Goal: Information Seeking & Learning: Find specific page/section

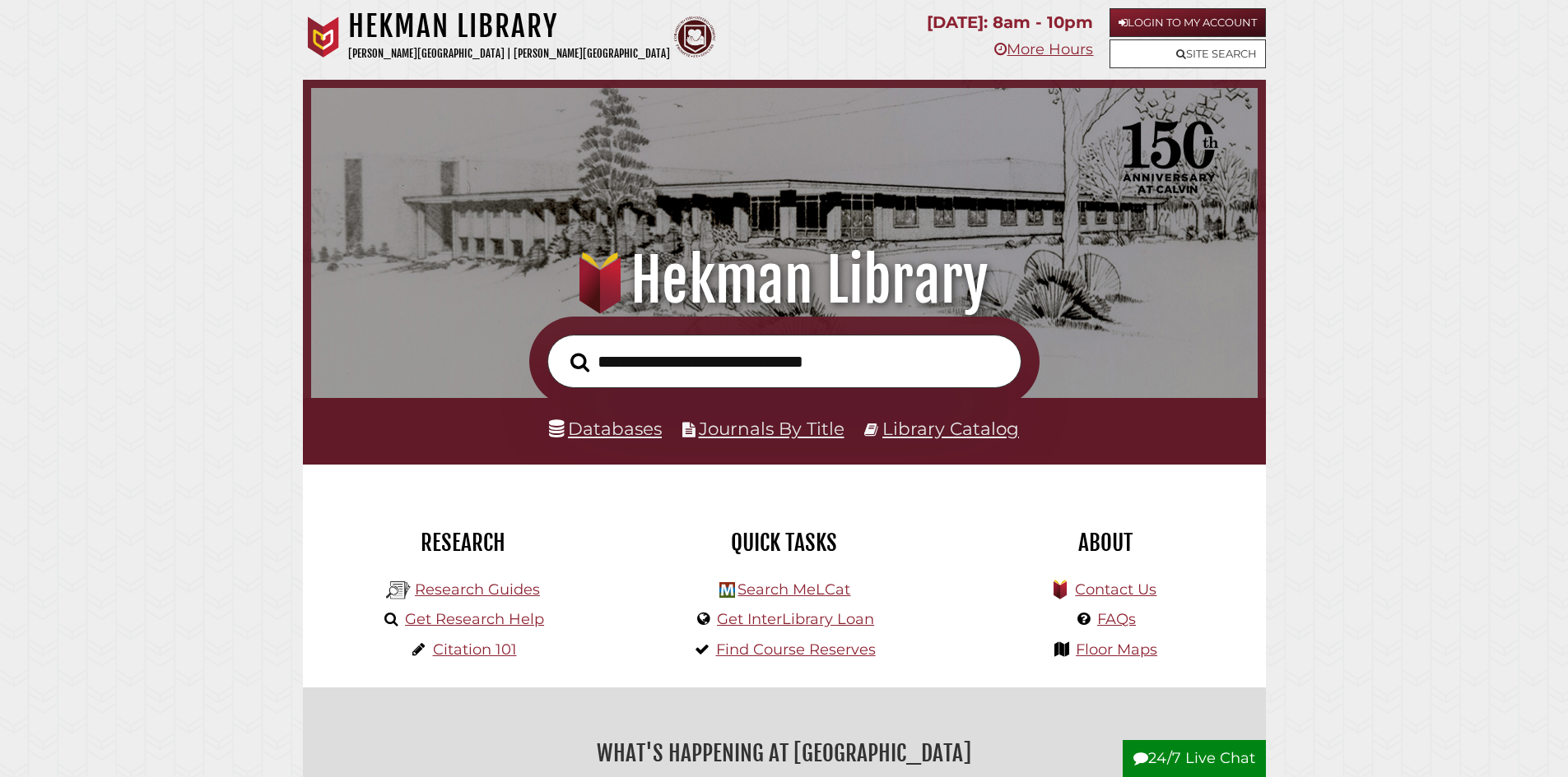
scroll to position [313, 939]
click at [622, 427] on link "Databases" at bounding box center [605, 429] width 113 height 21
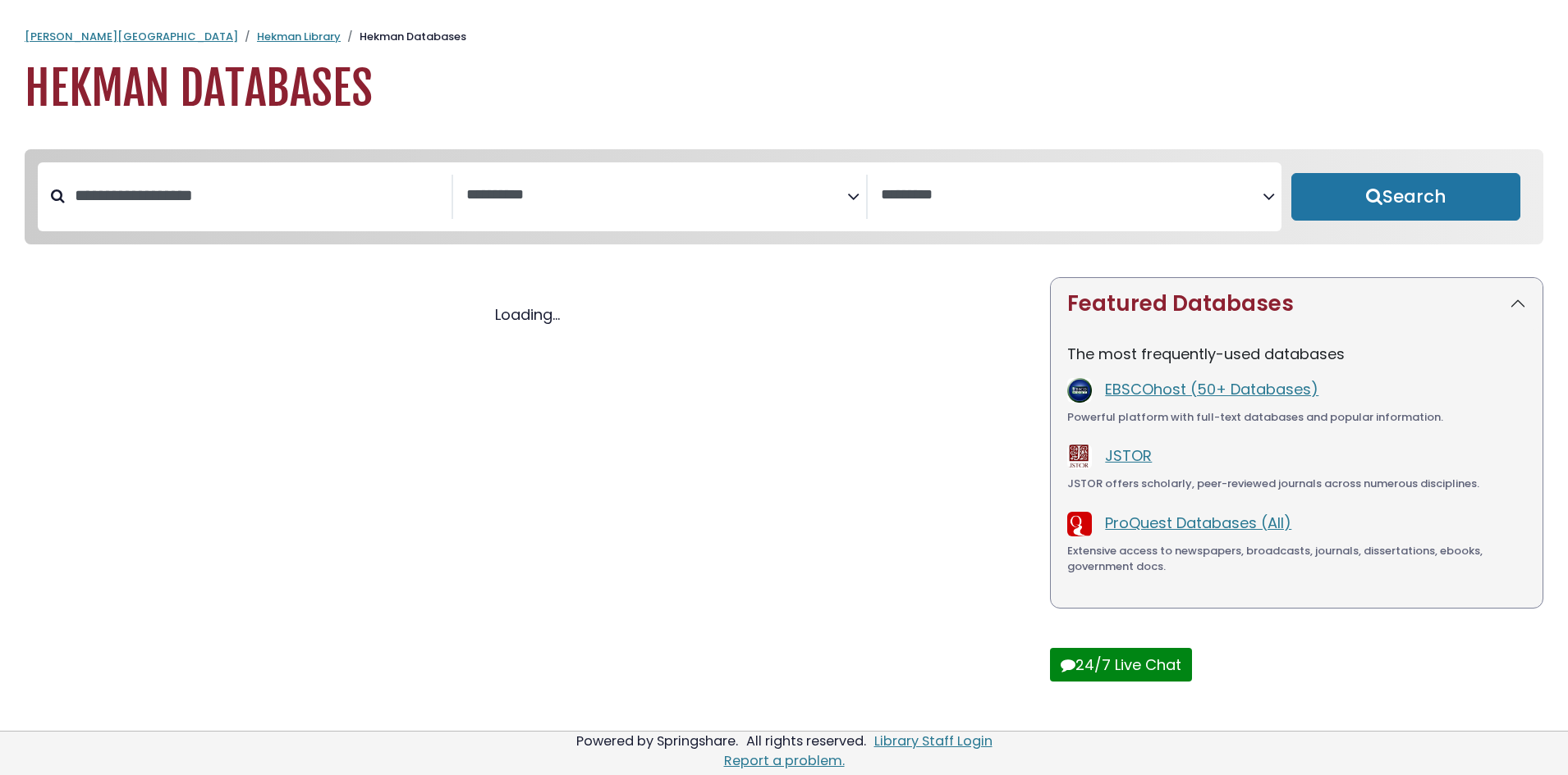
select select "Database Subject Filter"
select select "Database Vendors Filter"
select select "Database Subject Filter"
select select "Database Vendors Filter"
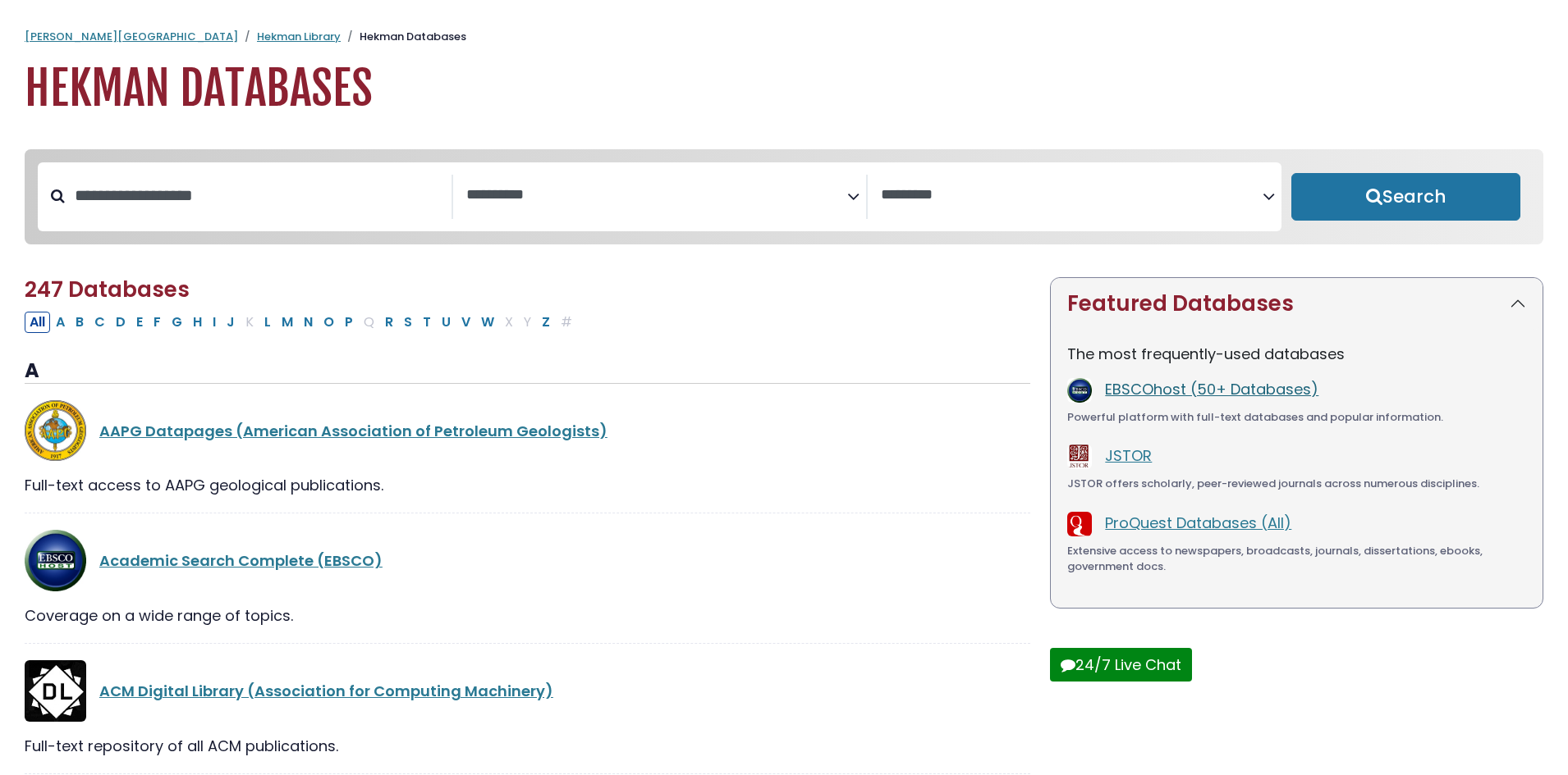
click at [1162, 391] on link "EBSCOhost (50+ Databases)" at bounding box center [1212, 389] width 213 height 21
click at [526, 197] on textarea "Search" at bounding box center [657, 196] width 382 height 17
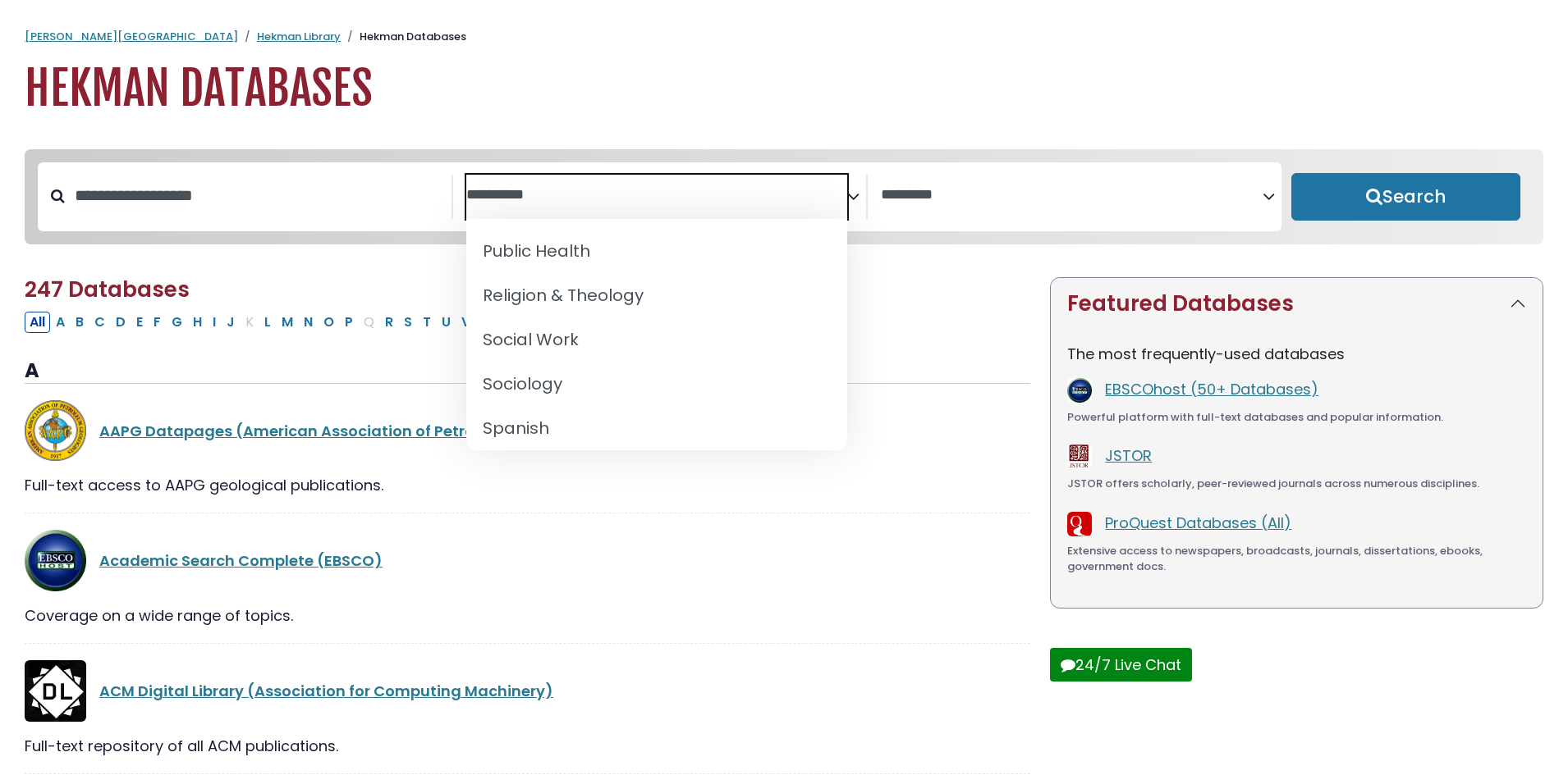
scroll to position [1558, 0]
select select "*****"
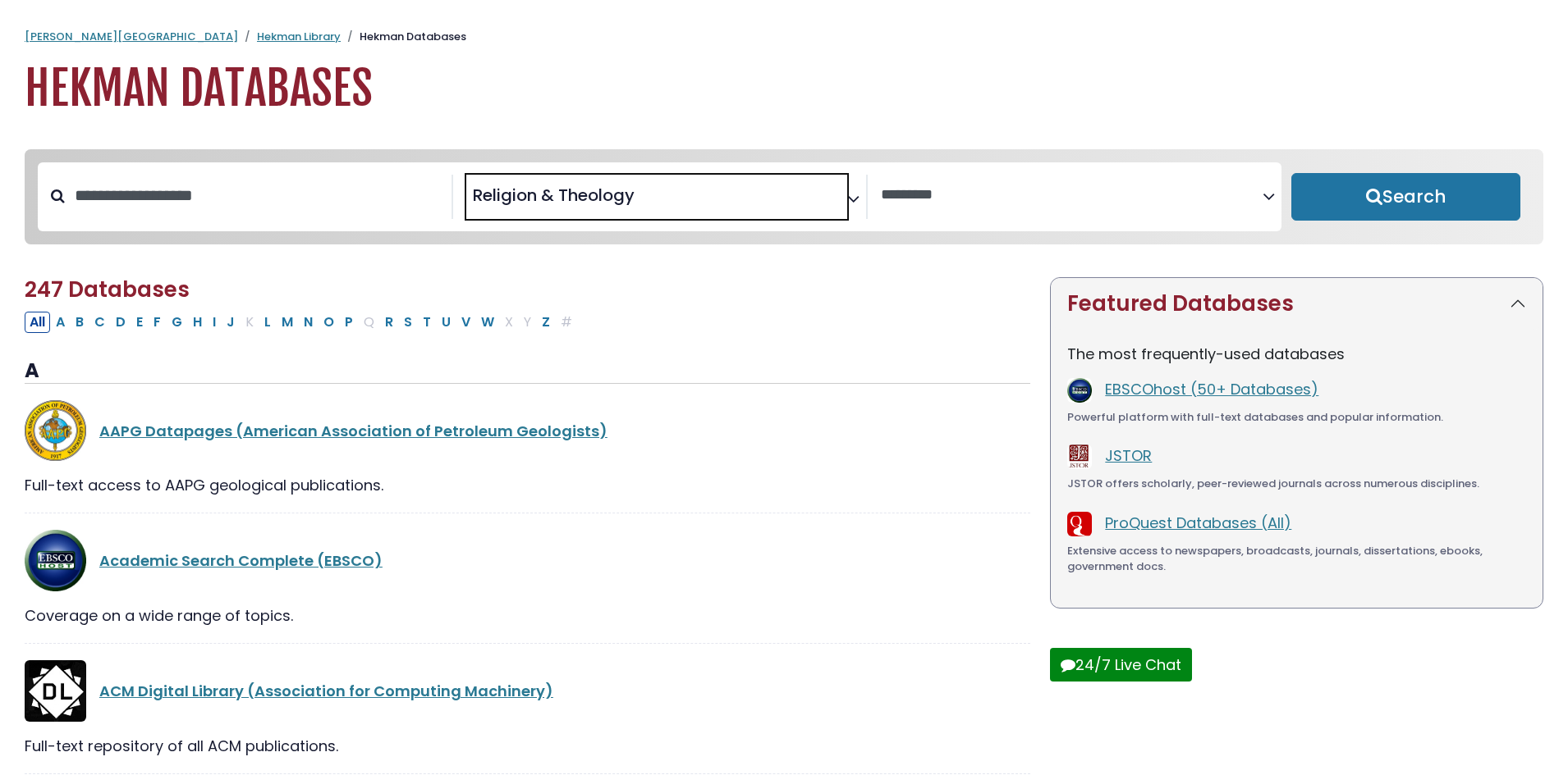
scroll to position [768, 0]
click at [1390, 198] on button "Search" at bounding box center [1406, 197] width 229 height 48
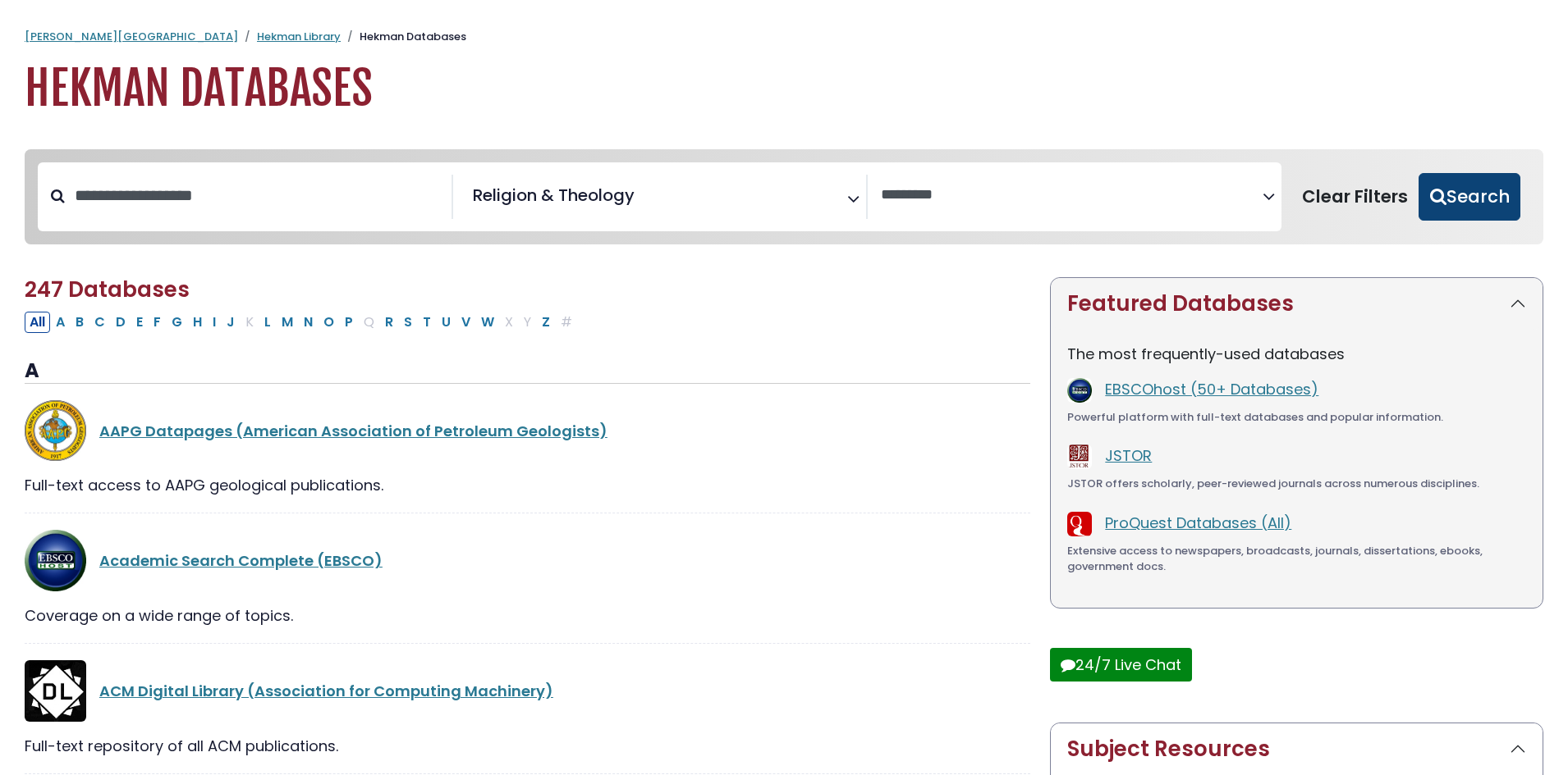
select select "Database Vendors Filter"
